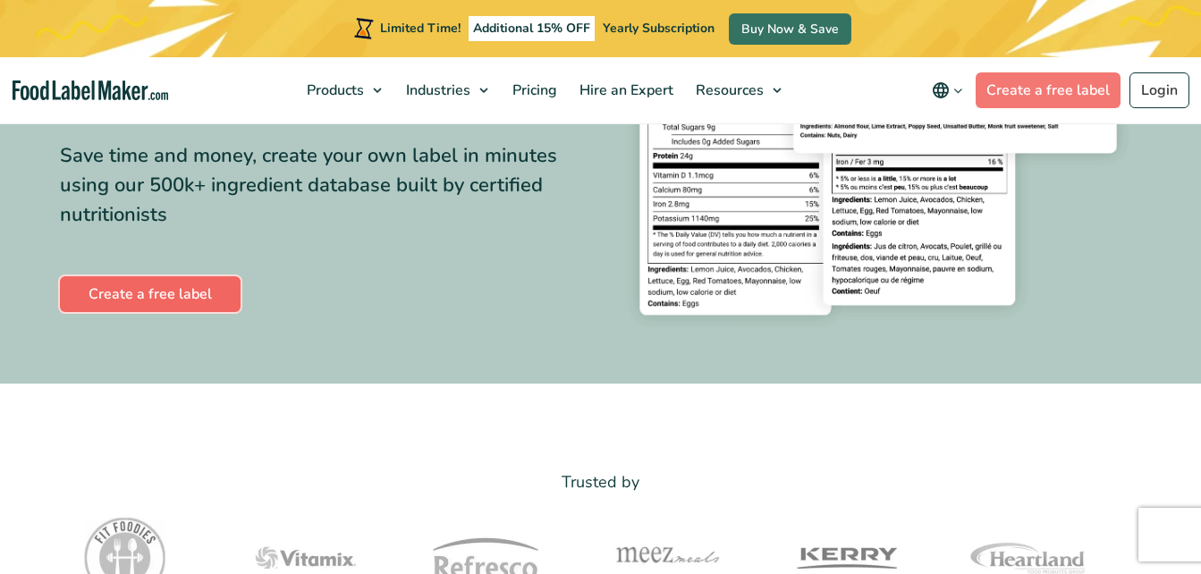
click at [145, 301] on link "Create a free label" at bounding box center [150, 294] width 181 height 36
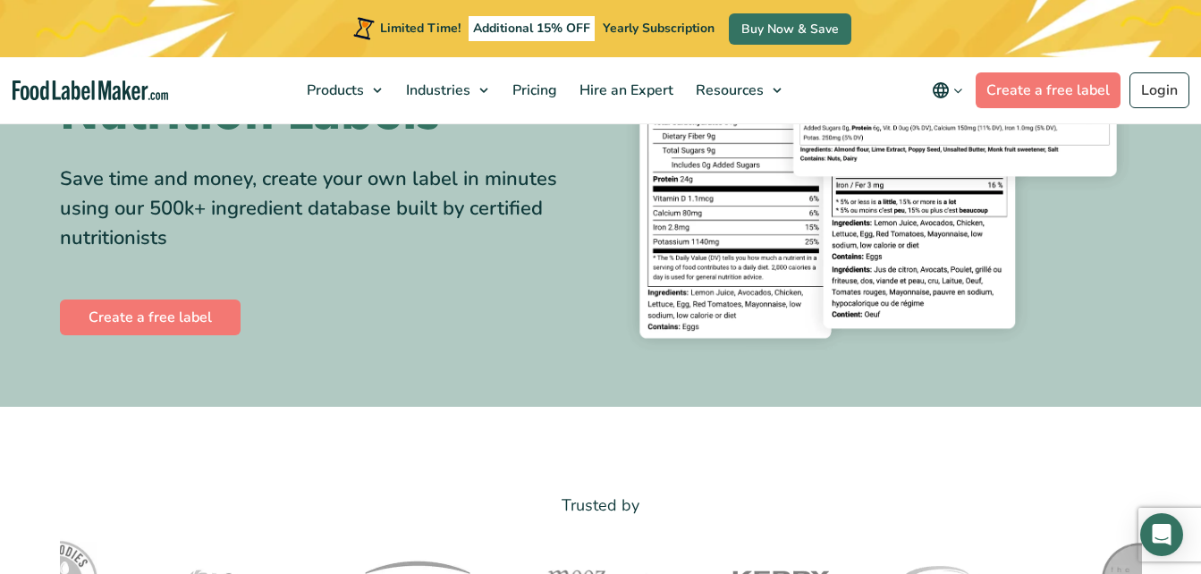
scroll to position [296, 0]
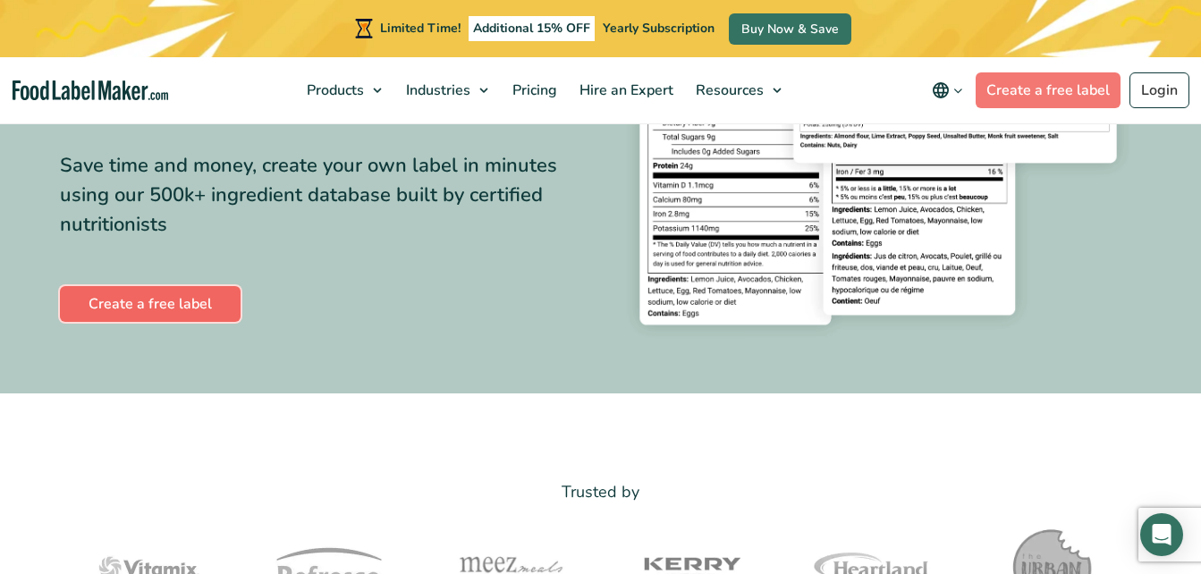
click at [198, 292] on link "Create a free label" at bounding box center [150, 304] width 181 height 36
